Goal: Participate in discussion

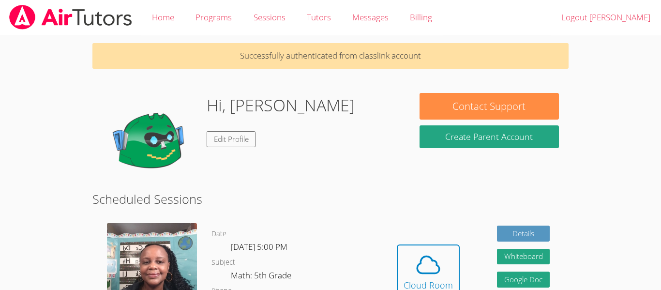
scroll to position [110, 0]
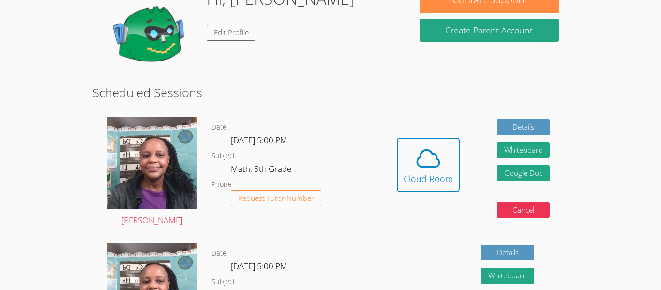
scroll to position [106, 0]
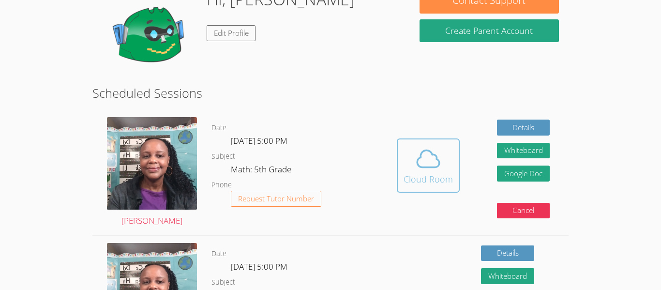
click at [410, 171] on span at bounding box center [427, 158] width 49 height 27
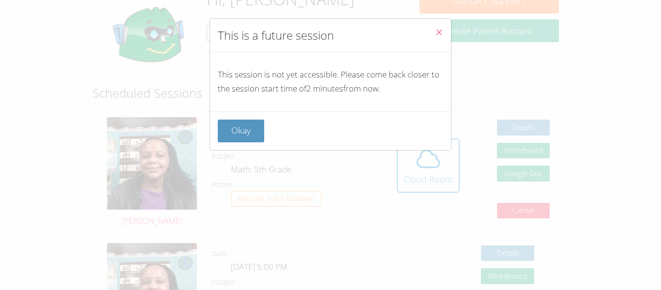
click at [440, 31] on icon "Close" at bounding box center [439, 32] width 8 height 8
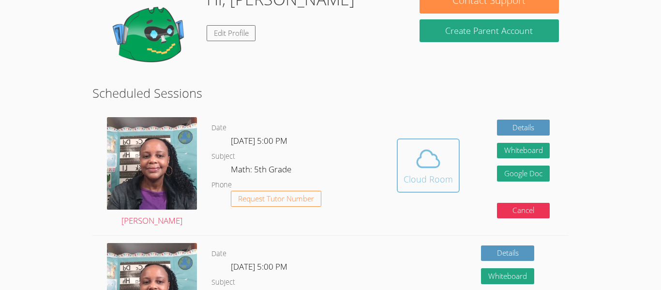
click at [412, 174] on div "Cloud Room" at bounding box center [427, 179] width 49 height 14
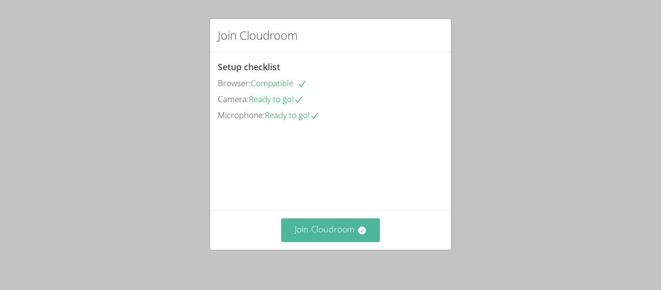
click at [338, 231] on button "Join Cloudroom" at bounding box center [330, 230] width 99 height 24
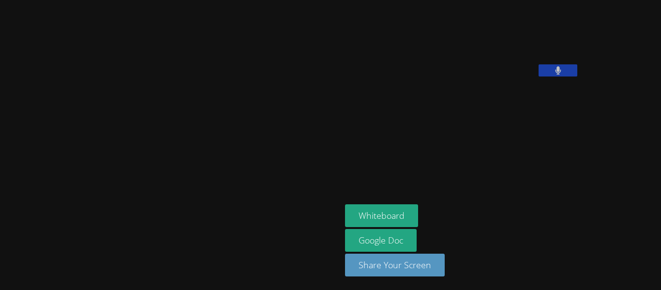
click at [538, 76] on button at bounding box center [557, 70] width 39 height 12
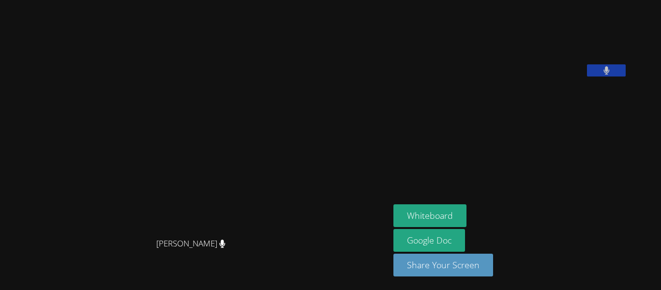
click at [587, 76] on button at bounding box center [606, 70] width 39 height 12
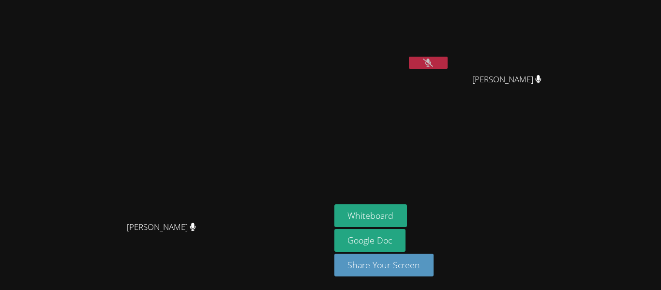
click at [447, 63] on button at bounding box center [428, 63] width 39 height 12
click at [447, 65] on button at bounding box center [428, 63] width 39 height 12
click at [447, 59] on button at bounding box center [428, 63] width 39 height 12
click at [447, 61] on button at bounding box center [428, 63] width 39 height 12
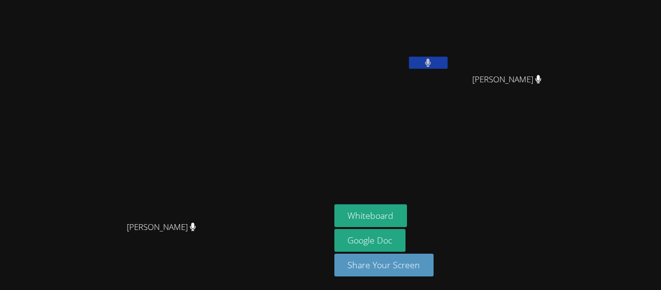
click at [447, 63] on button at bounding box center [428, 63] width 39 height 12
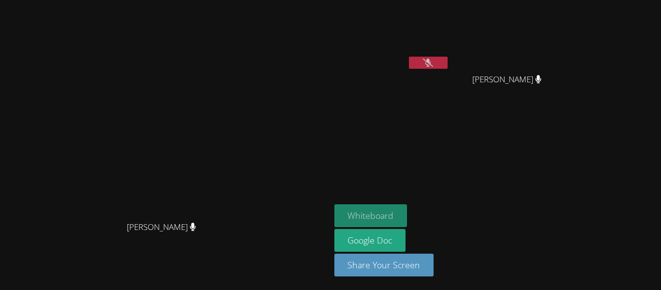
click at [407, 214] on button "Whiteboard" at bounding box center [370, 215] width 73 height 23
click at [447, 60] on button at bounding box center [428, 63] width 39 height 12
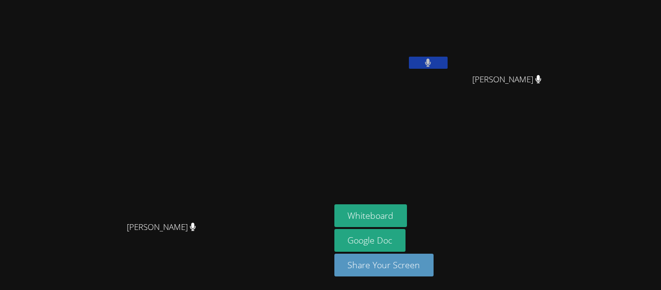
click at [447, 64] on button at bounding box center [428, 63] width 39 height 12
click at [447, 59] on button at bounding box center [428, 63] width 39 height 12
click at [447, 60] on button at bounding box center [428, 63] width 39 height 12
click at [447, 67] on button at bounding box center [428, 63] width 39 height 12
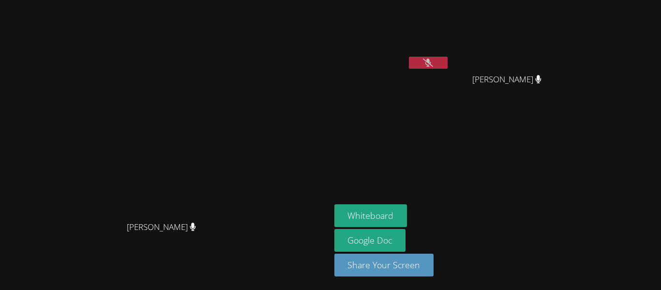
click at [447, 62] on button at bounding box center [428, 63] width 39 height 12
click at [433, 63] on icon at bounding box center [428, 63] width 10 height 8
click at [447, 61] on button at bounding box center [428, 63] width 39 height 12
click at [436, 51] on video at bounding box center [391, 36] width 115 height 65
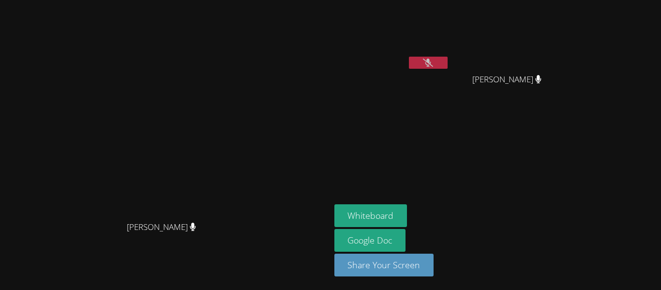
click at [447, 65] on button at bounding box center [428, 63] width 39 height 12
click at [447, 63] on button at bounding box center [428, 63] width 39 height 12
click at [433, 64] on icon at bounding box center [428, 63] width 10 height 8
click at [431, 62] on icon at bounding box center [428, 63] width 6 height 8
click at [433, 60] on icon at bounding box center [428, 63] width 10 height 8
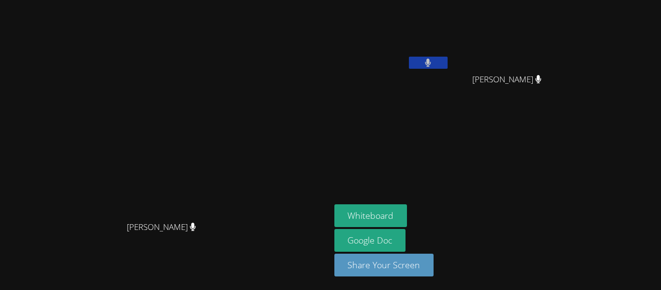
click at [431, 59] on icon at bounding box center [428, 63] width 6 height 8
click at [237, 66] on video at bounding box center [164, 125] width 145 height 181
click at [433, 61] on icon at bounding box center [428, 63] width 10 height 8
click at [431, 63] on icon at bounding box center [428, 63] width 6 height 8
click at [433, 62] on icon at bounding box center [428, 63] width 10 height 8
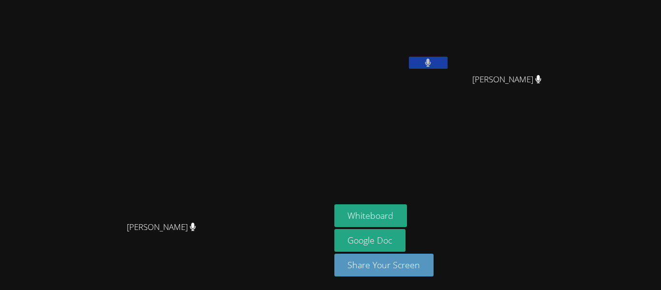
click at [431, 62] on icon at bounding box center [428, 63] width 6 height 8
click at [433, 59] on icon at bounding box center [428, 63] width 10 height 8
click at [447, 67] on button at bounding box center [428, 63] width 39 height 12
click at [433, 65] on icon at bounding box center [428, 63] width 10 height 8
click at [431, 61] on icon at bounding box center [428, 63] width 6 height 8
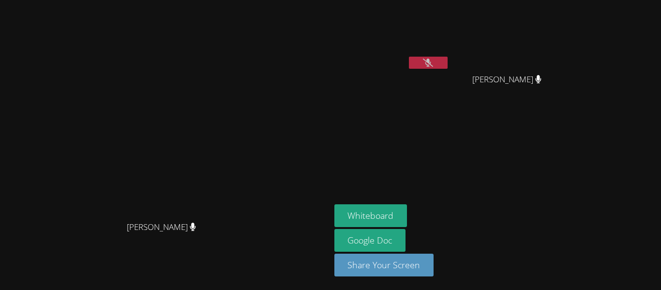
click at [447, 64] on button at bounding box center [428, 63] width 39 height 12
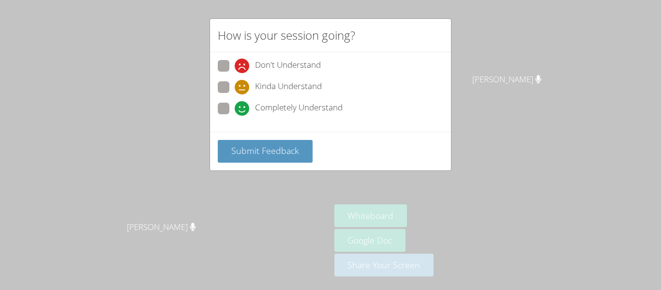
click at [235, 116] on span at bounding box center [235, 116] width 0 height 0
click at [235, 107] on input "Completely Understand" at bounding box center [239, 107] width 8 height 8
radio input "true"
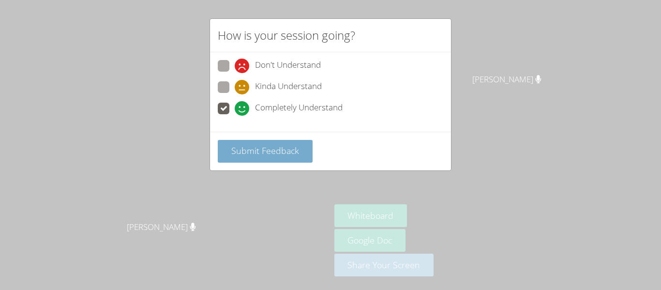
click at [261, 153] on span "Submit Feedback" at bounding box center [265, 151] width 68 height 12
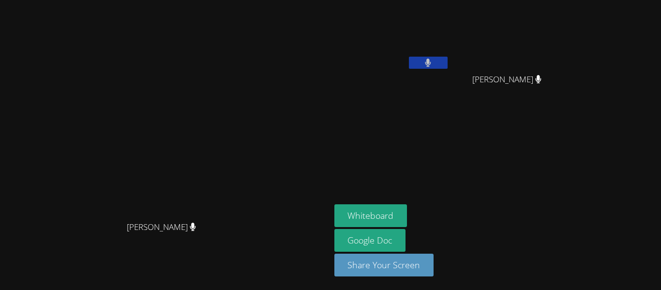
click at [447, 58] on button at bounding box center [428, 63] width 39 height 12
click at [447, 61] on button at bounding box center [428, 63] width 39 height 12
click at [447, 63] on button at bounding box center [428, 63] width 39 height 12
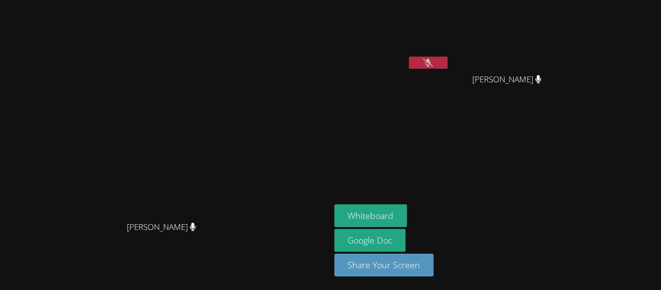
click at [447, 63] on button at bounding box center [428, 63] width 39 height 12
